Goal: Information Seeking & Learning: Find specific fact

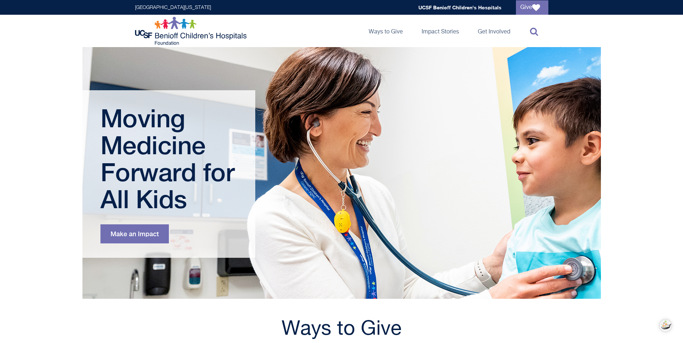
click at [533, 33] on icon at bounding box center [534, 31] width 8 height 9
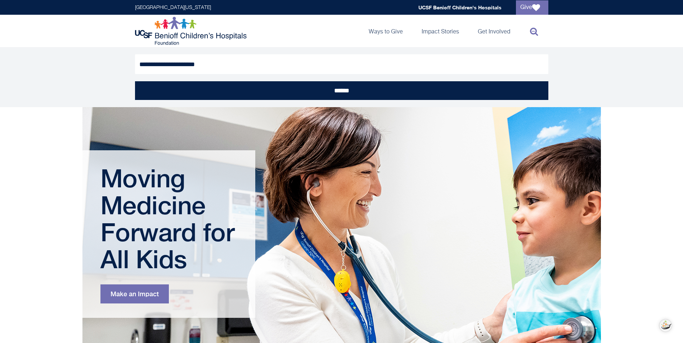
type input "**********"
click at [135, 81] on input "******" at bounding box center [341, 90] width 413 height 19
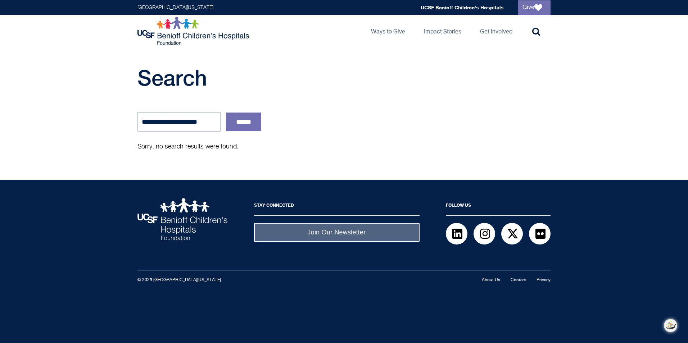
click at [178, 31] on img at bounding box center [194, 31] width 113 height 29
